Goal: Information Seeking & Learning: Compare options

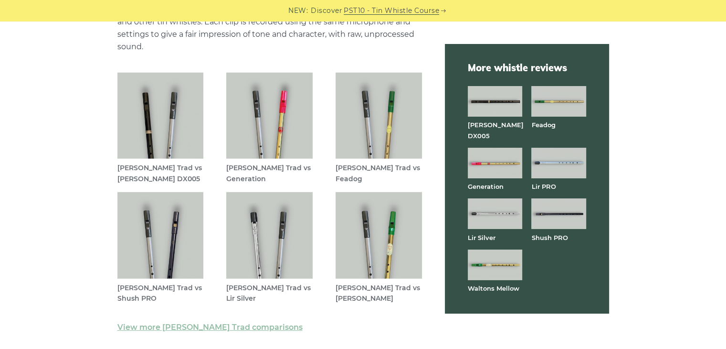
scroll to position [2562, 0]
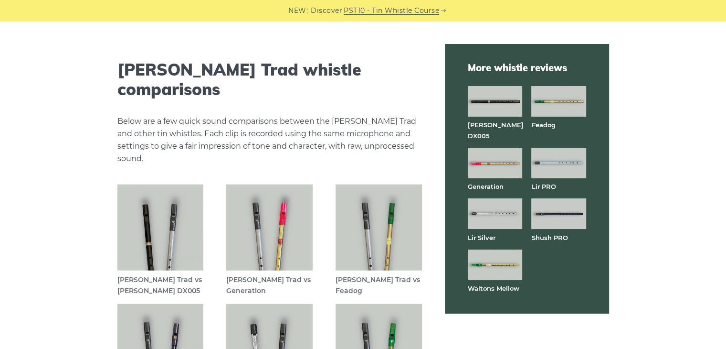
click at [263, 208] on img at bounding box center [269, 227] width 86 height 86
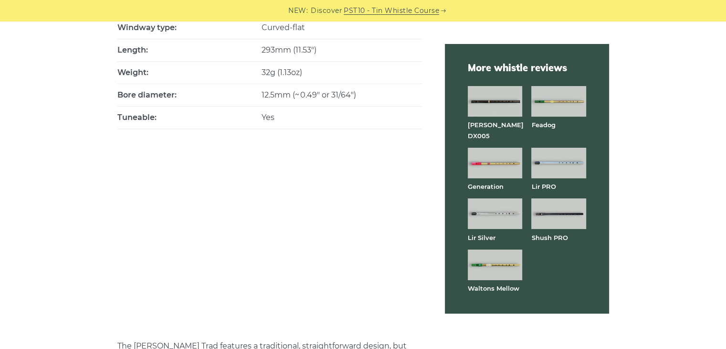
scroll to position [0, 0]
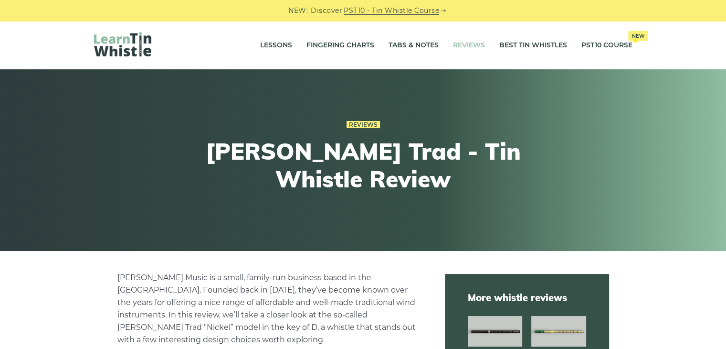
click at [474, 44] on link "Reviews" at bounding box center [469, 45] width 32 height 24
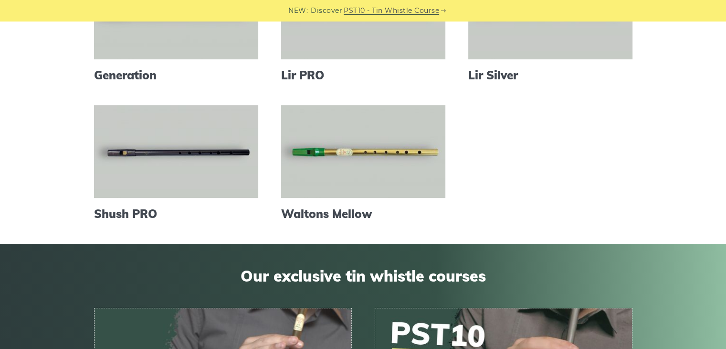
scroll to position [334, 0]
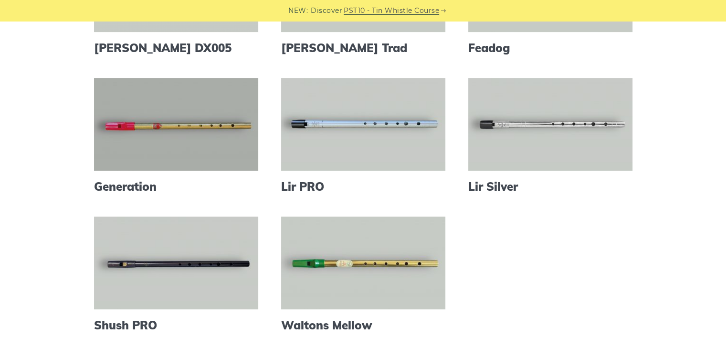
click at [152, 150] on link at bounding box center [176, 124] width 164 height 93
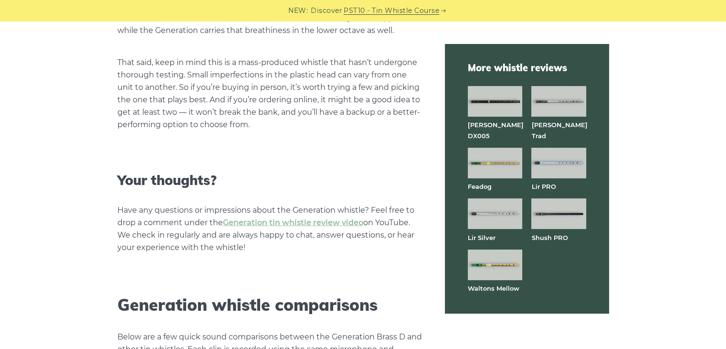
scroll to position [2228, 0]
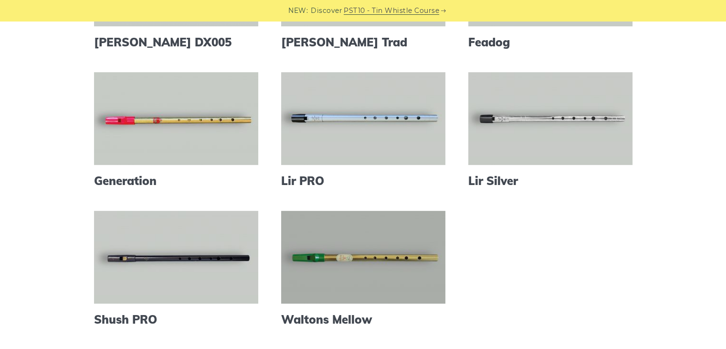
scroll to position [334, 0]
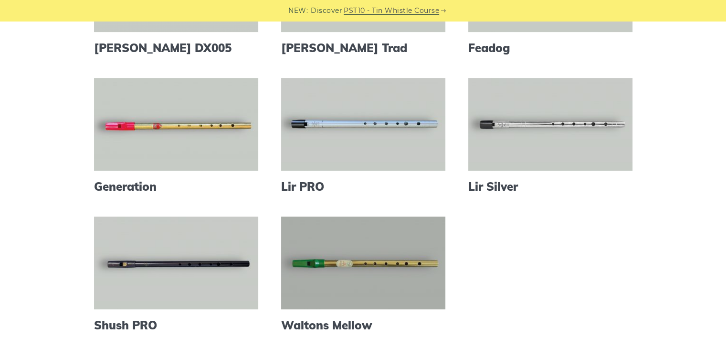
click at [355, 264] on link at bounding box center [363, 262] width 164 height 93
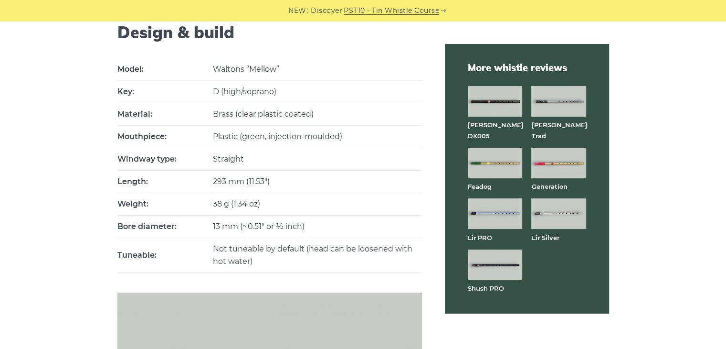
scroll to position [445, 0]
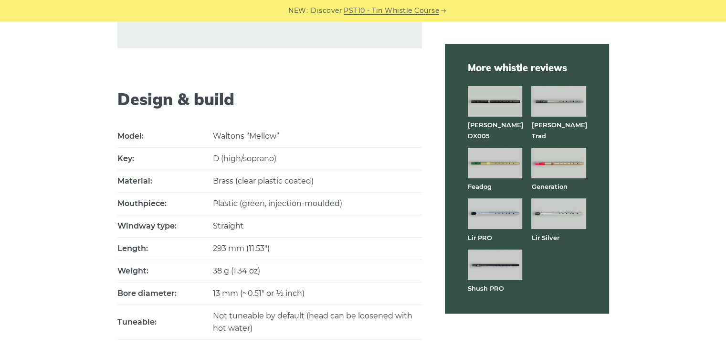
click at [504, 157] on img at bounding box center [495, 163] width 54 height 31
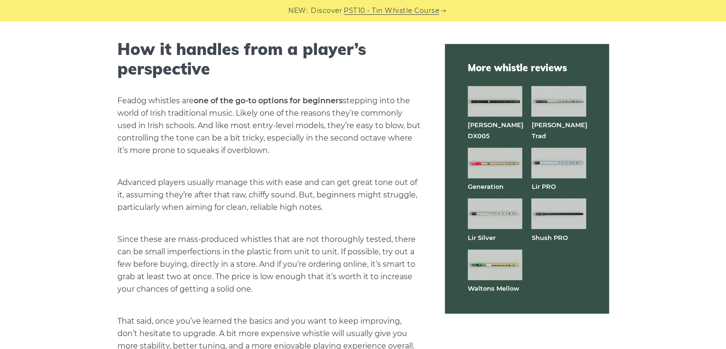
scroll to position [2116, 0]
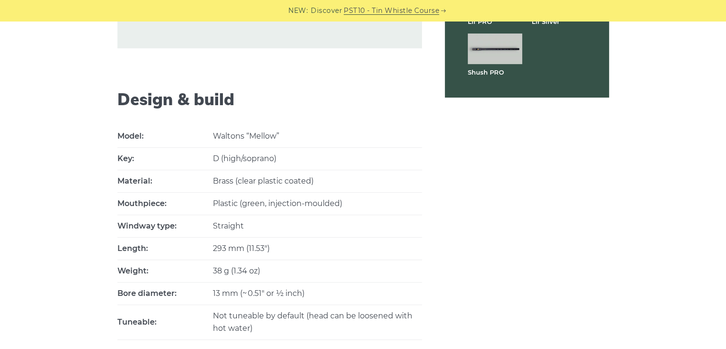
scroll to position [223, 0]
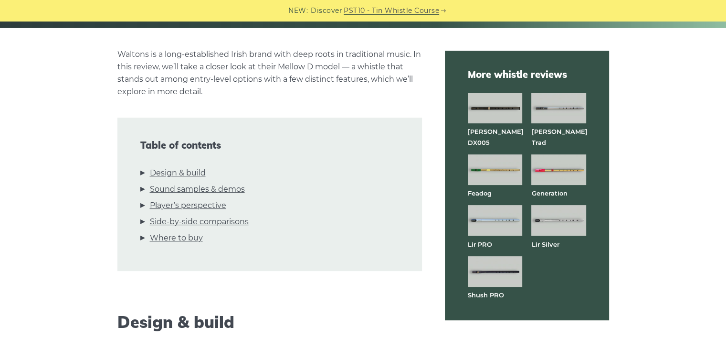
click at [487, 268] on img at bounding box center [495, 271] width 54 height 31
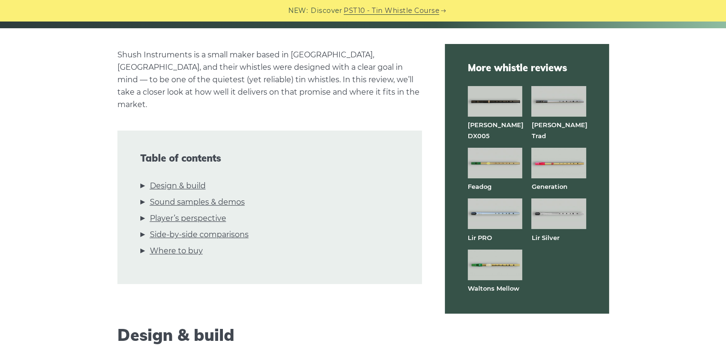
scroll to position [445, 0]
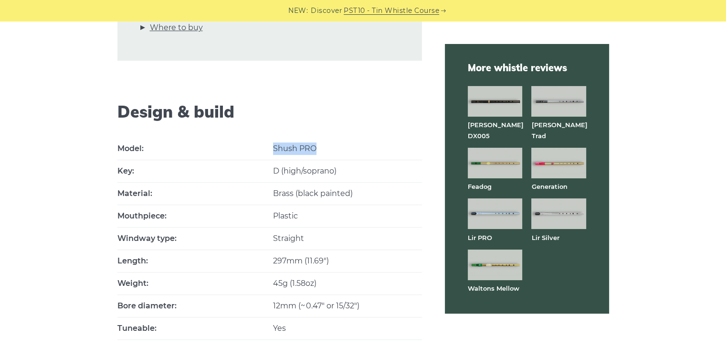
drag, startPoint x: 273, startPoint y: 134, endPoint x: 321, endPoint y: 134, distance: 48.2
click at [321, 138] on th "Shush PRO" at bounding box center [347, 149] width 149 height 22
copy th "Shush PRO"
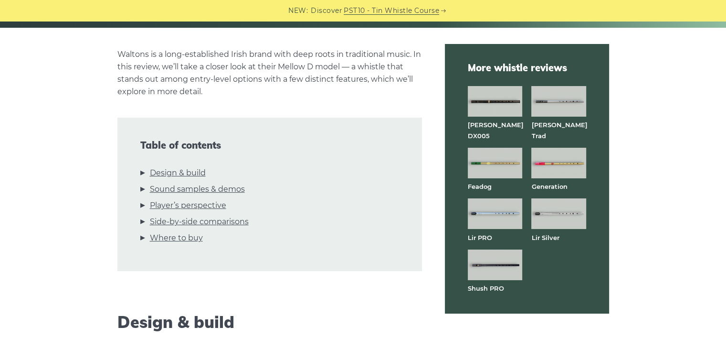
scroll to position [334, 0]
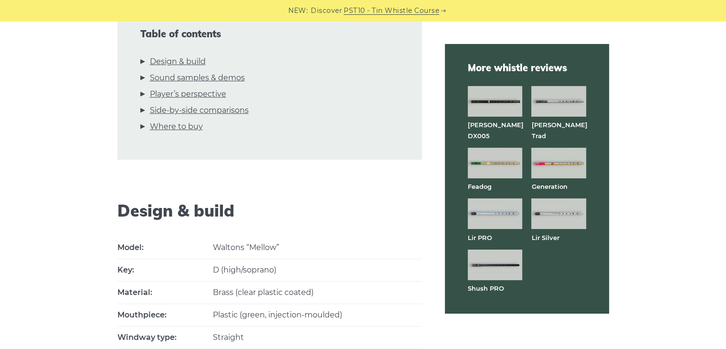
click at [491, 203] on img at bounding box center [495, 213] width 54 height 31
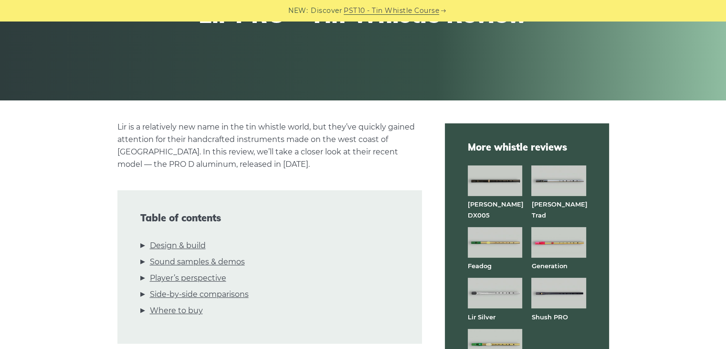
scroll to position [222, 0]
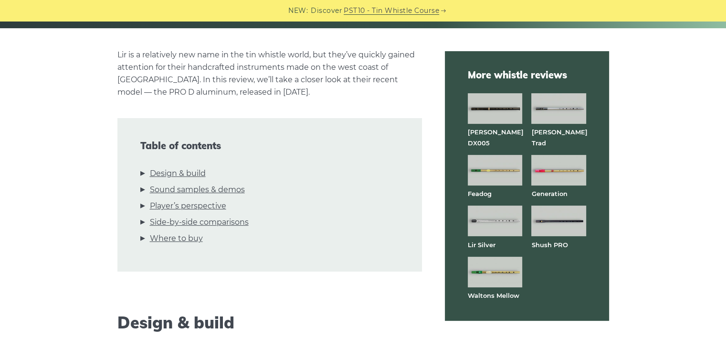
click at [573, 112] on img at bounding box center [558, 108] width 54 height 31
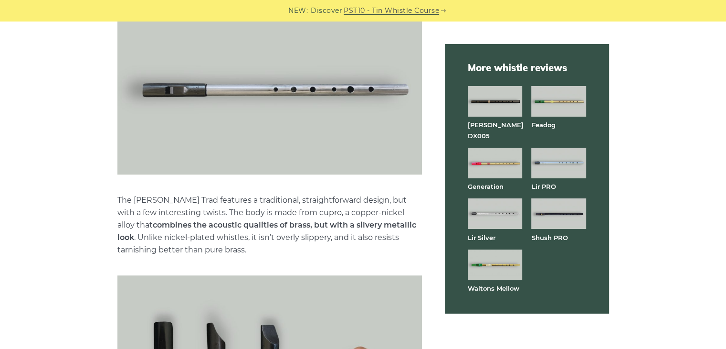
scroll to position [780, 0]
